Goal: Transaction & Acquisition: Purchase product/service

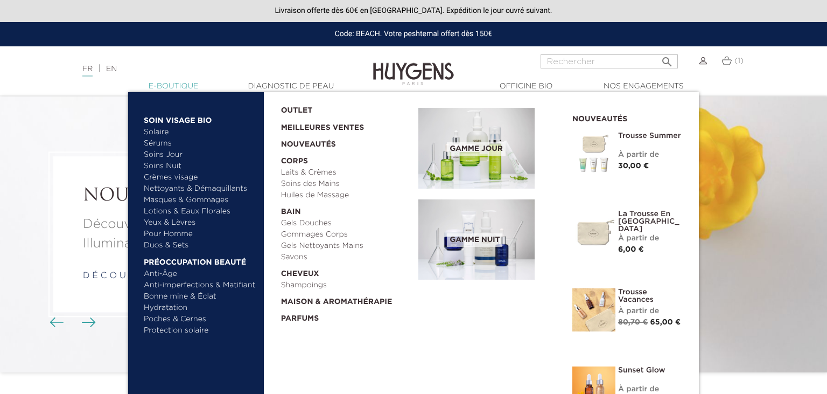
click at [159, 89] on link "  E-Boutique" at bounding box center [174, 86] width 108 height 11
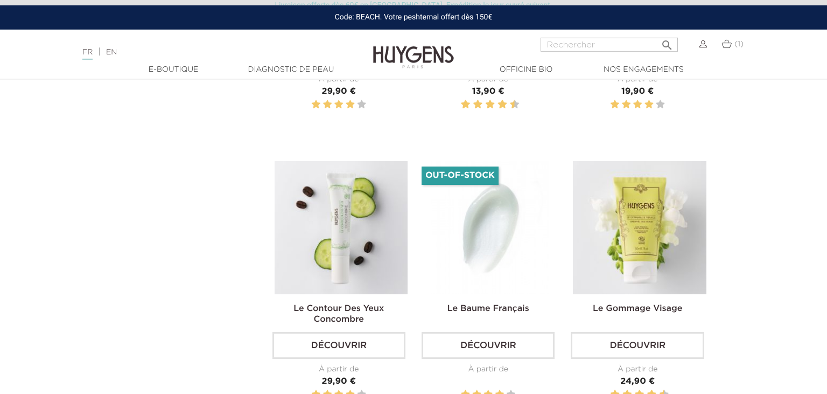
scroll to position [1042, 0]
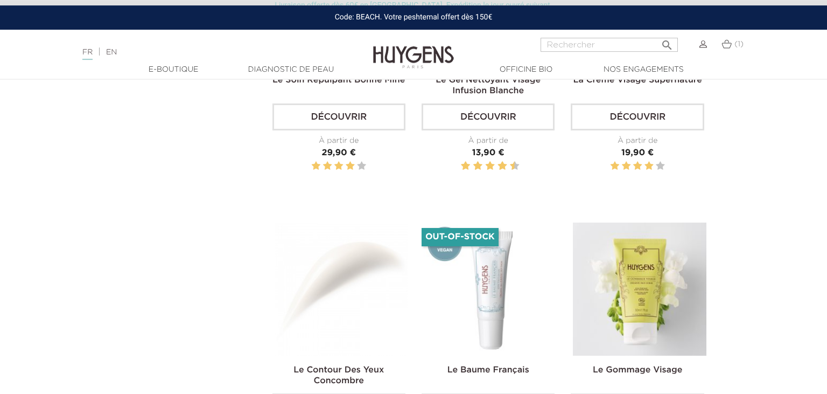
click at [356, 261] on img at bounding box center [341, 288] width 133 height 133
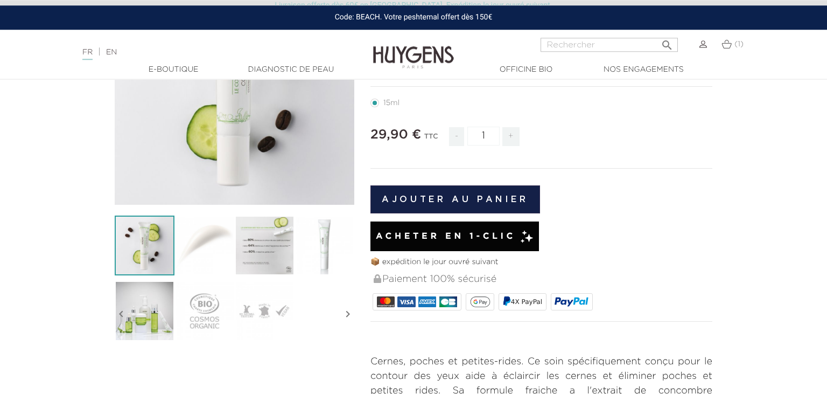
scroll to position [195, 0]
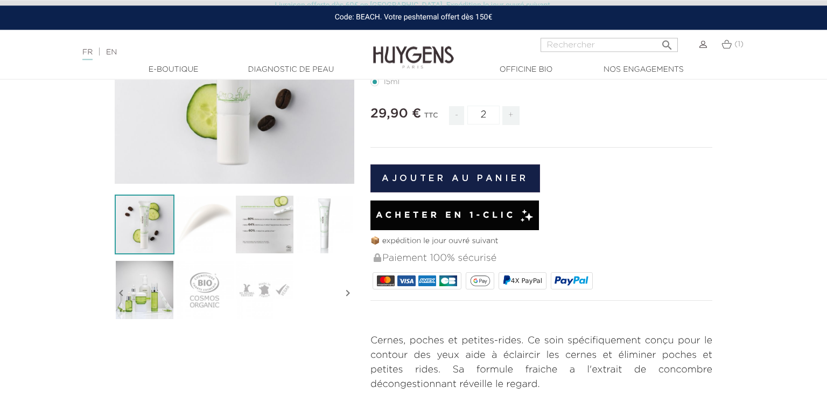
type input "2"
click at [490, 111] on input "2" at bounding box center [483, 115] width 32 height 19
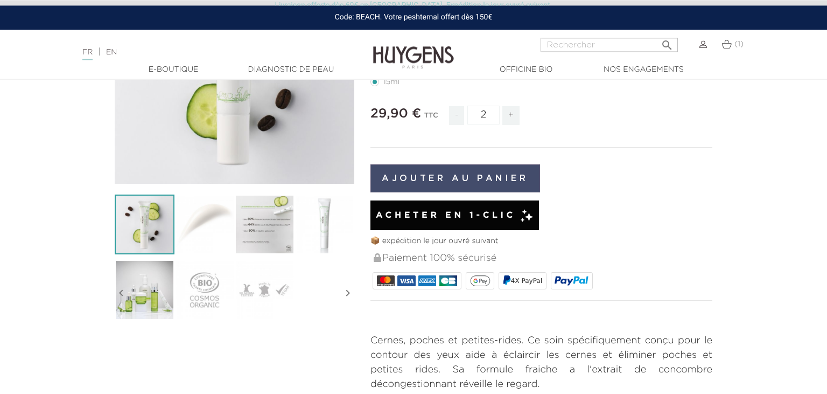
click at [460, 185] on button "Ajouter au panier" at bounding box center [455, 178] width 170 height 28
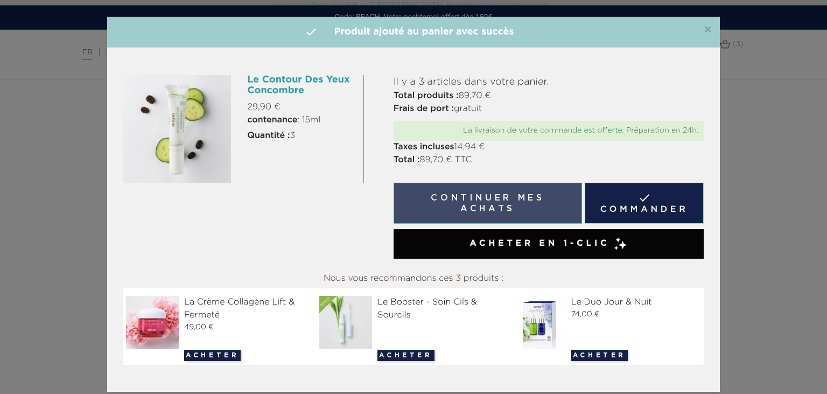
click at [522, 209] on button "Continuer mes achats" at bounding box center [488, 202] width 188 height 41
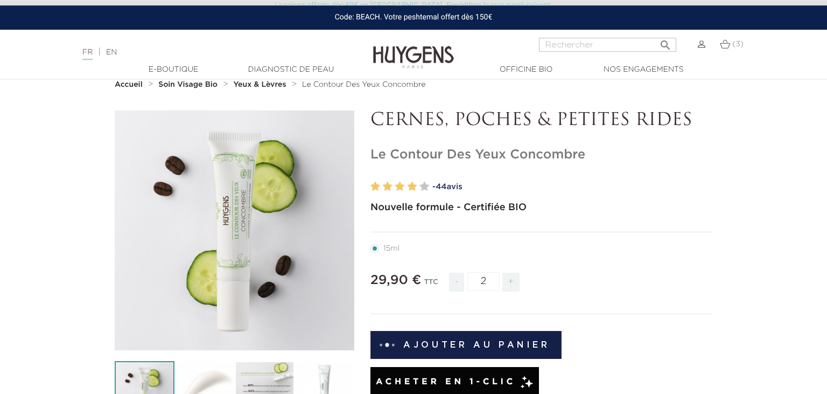
scroll to position [29, 0]
click at [727, 44] on img at bounding box center [725, 43] width 10 height 9
